Goal: Task Accomplishment & Management: Use online tool/utility

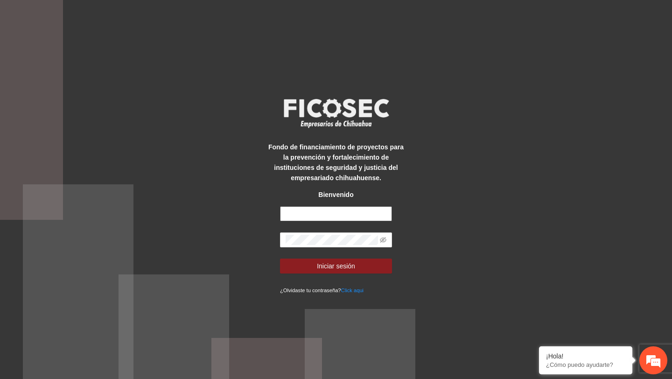
click at [326, 212] on input "text" at bounding box center [336, 213] width 112 height 15
click at [353, 217] on input "text" at bounding box center [336, 213] width 112 height 15
type input "**********"
click at [348, 234] on span at bounding box center [336, 239] width 112 height 15
click at [385, 239] on icon "eye-invisible" at bounding box center [383, 240] width 7 height 7
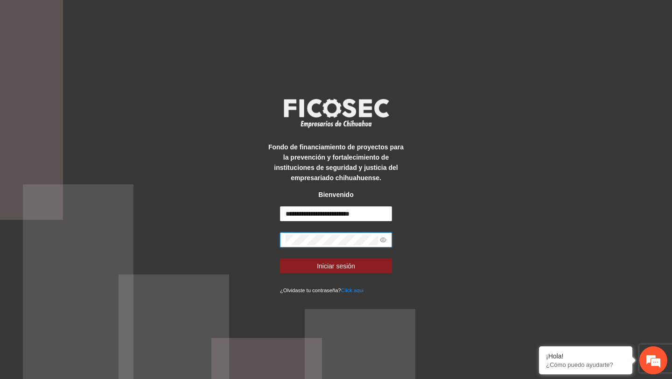
click at [280, 259] on button "Iniciar sesión" at bounding box center [336, 266] width 112 height 15
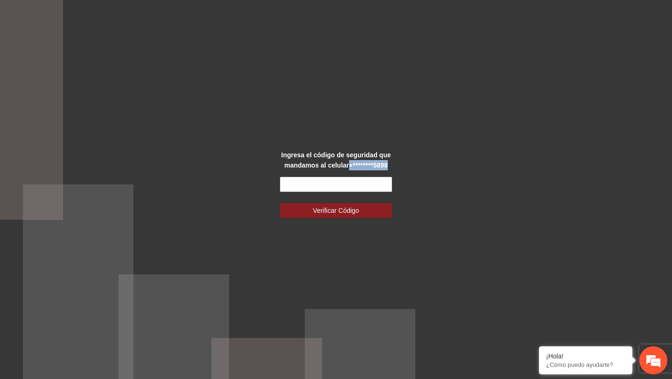
drag, startPoint x: 348, startPoint y: 166, endPoint x: 407, endPoint y: 166, distance: 58.8
click at [406, 166] on div "Ingresa el código de seguridad que mandamos al celular +********5898 Verificar …" at bounding box center [336, 189] width 672 height 379
copy strong "+********5898"
click at [352, 188] on input "text" at bounding box center [336, 184] width 112 height 15
paste input "******"
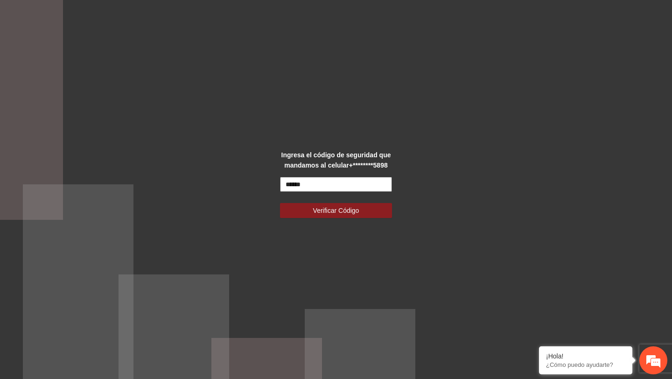
type input "******"
click at [280, 203] on button "Verificar Código" at bounding box center [336, 210] width 112 height 15
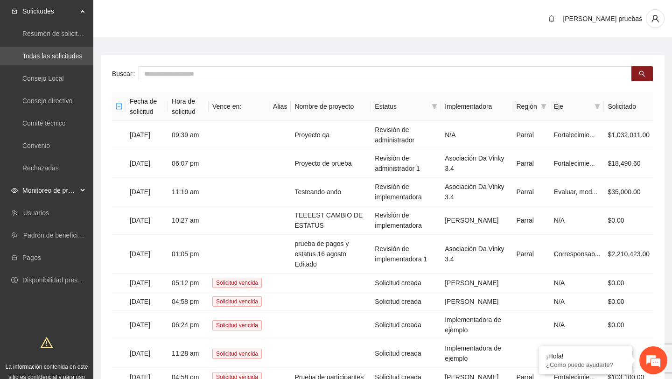
click at [80, 193] on div "Monitoreo de proyectos" at bounding box center [46, 190] width 93 height 19
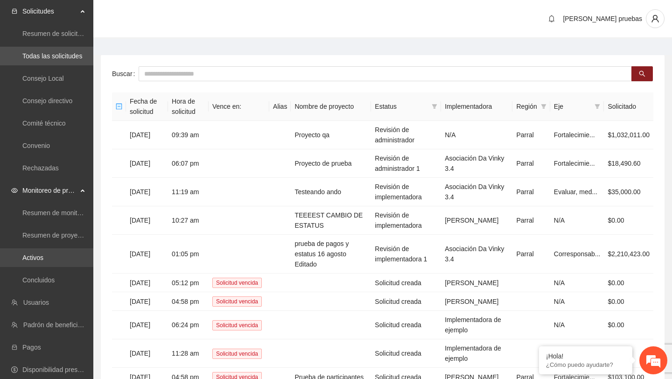
click at [35, 261] on link "Activos" at bounding box center [32, 257] width 21 height 7
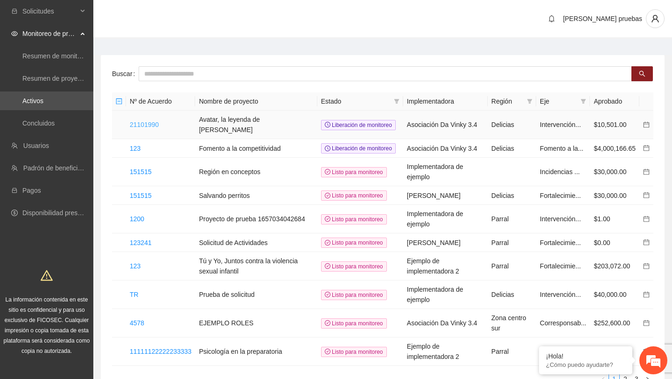
click at [156, 126] on link "21101990" at bounding box center [144, 124] width 29 height 7
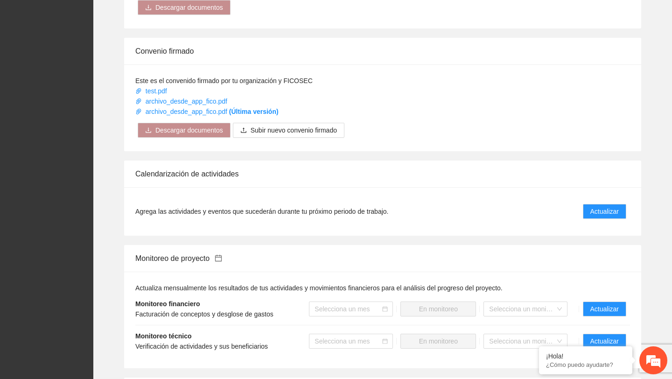
scroll to position [593, 0]
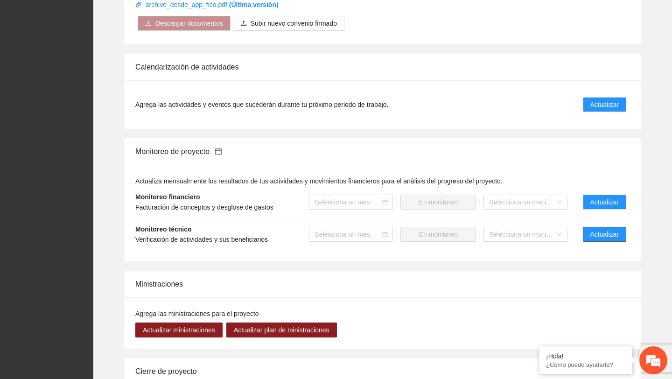
click at [615, 239] on span "Actualizar" at bounding box center [604, 234] width 28 height 10
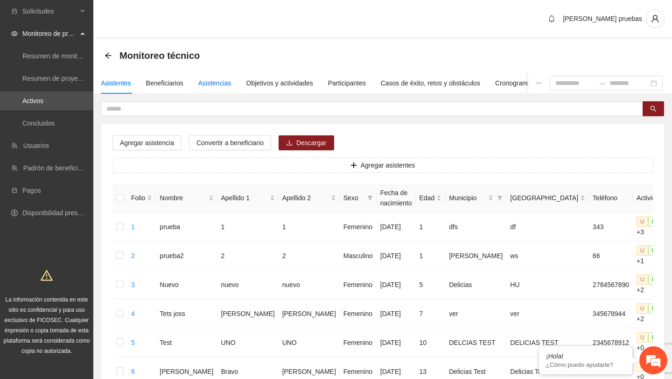
click at [209, 81] on div "Asistencias" at bounding box center [214, 83] width 33 height 10
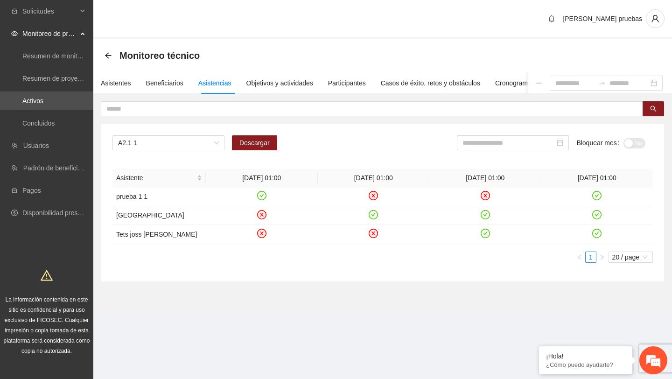
click at [267, 151] on div "A2.1 1 Descargar Bloquear mes No" at bounding box center [382, 146] width 540 height 22
click at [267, 145] on span "Descargar" at bounding box center [254, 143] width 30 height 10
click at [43, 102] on link "Activos" at bounding box center [32, 100] width 21 height 7
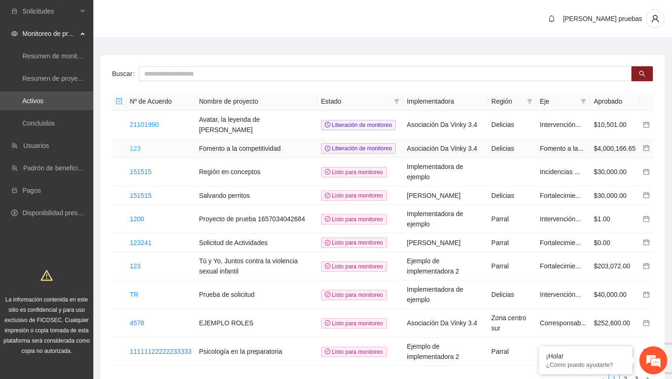
click at [138, 152] on link "123" at bounding box center [135, 148] width 11 height 7
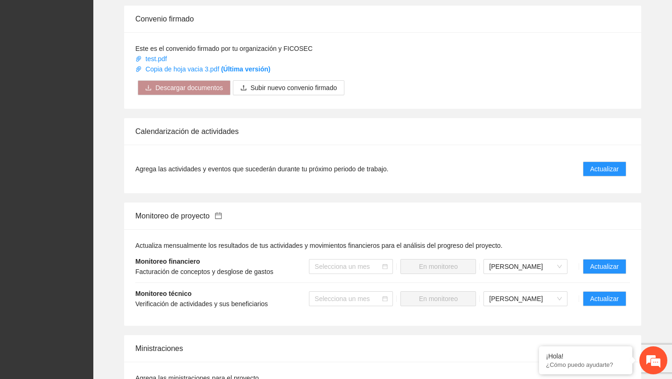
scroll to position [555, 0]
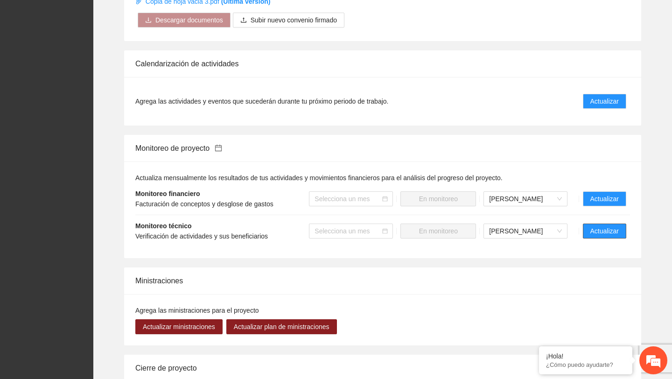
click at [592, 231] on span "Actualizar" at bounding box center [604, 231] width 28 height 10
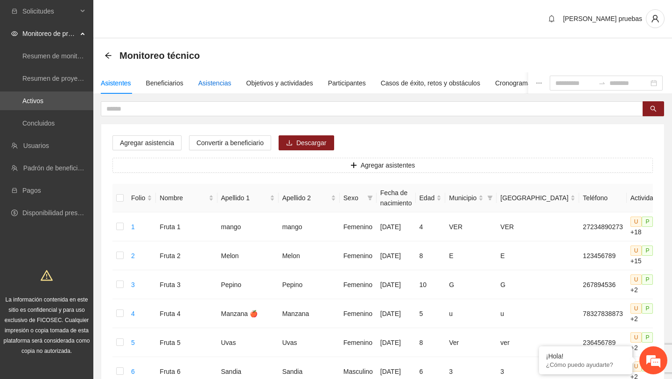
click at [228, 84] on div "Asistencias" at bounding box center [214, 83] width 33 height 10
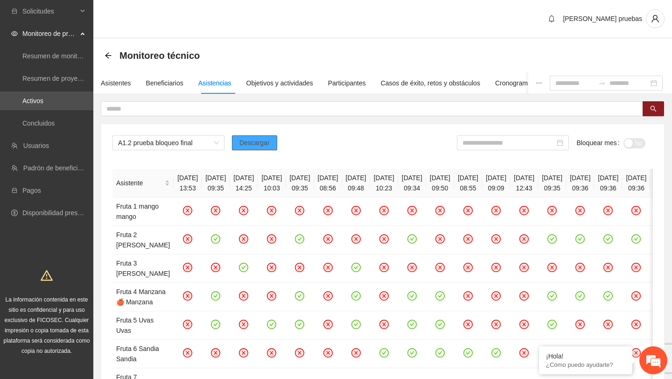
click at [246, 144] on span "Descargar" at bounding box center [254, 143] width 30 height 10
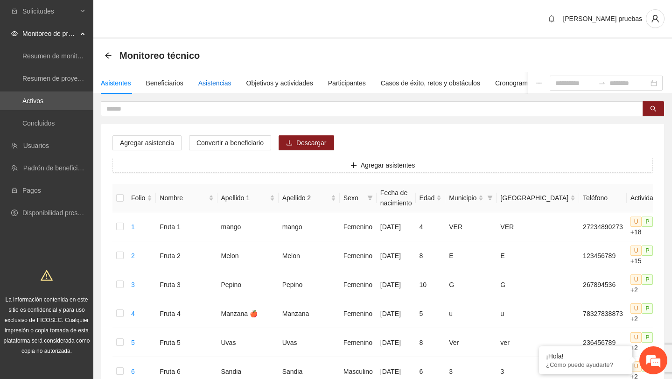
click at [222, 83] on div "Asistencias" at bounding box center [214, 83] width 33 height 10
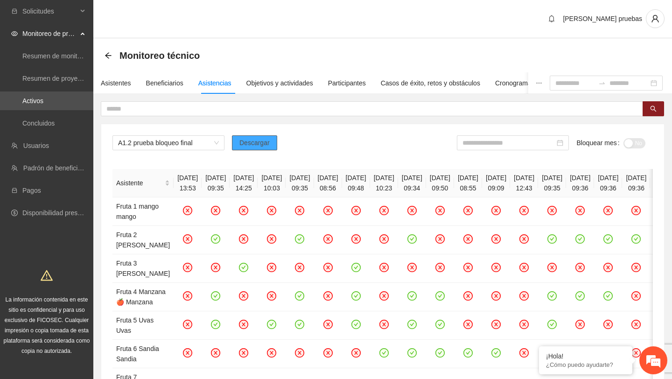
click at [271, 143] on button "Descargar" at bounding box center [254, 142] width 45 height 15
